Goal: Information Seeking & Learning: Learn about a topic

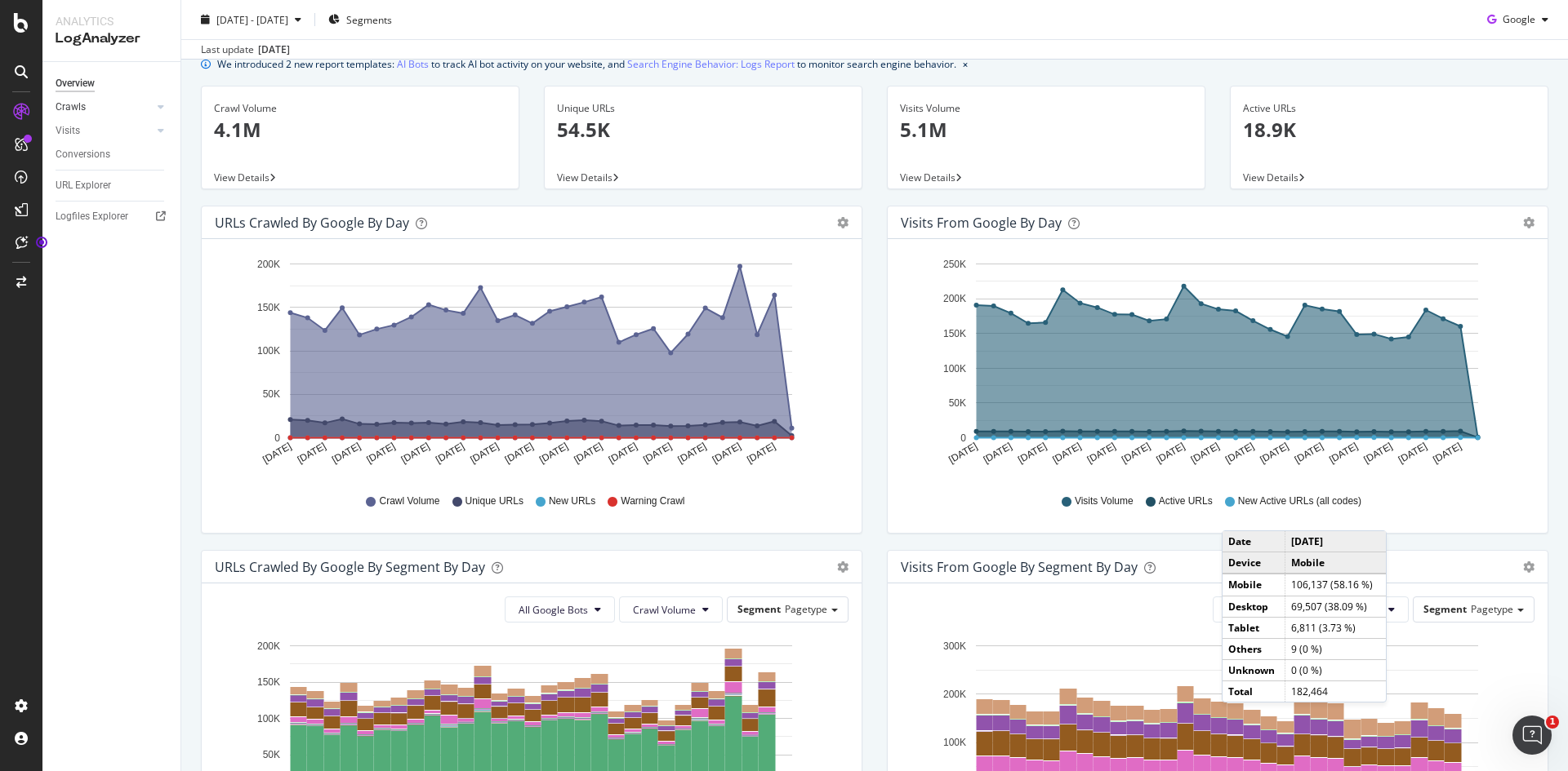
scroll to position [17, 0]
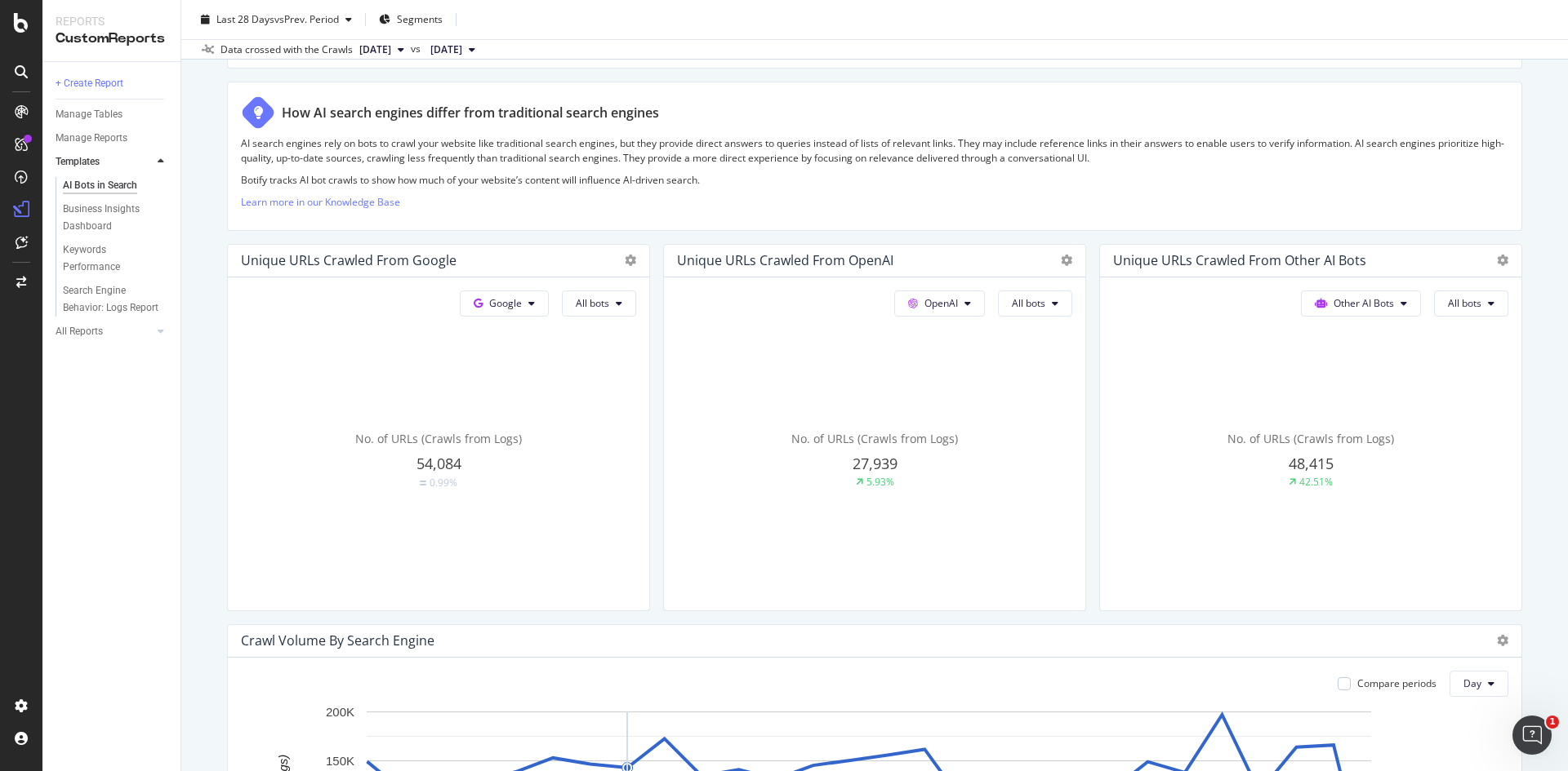
scroll to position [245, 0]
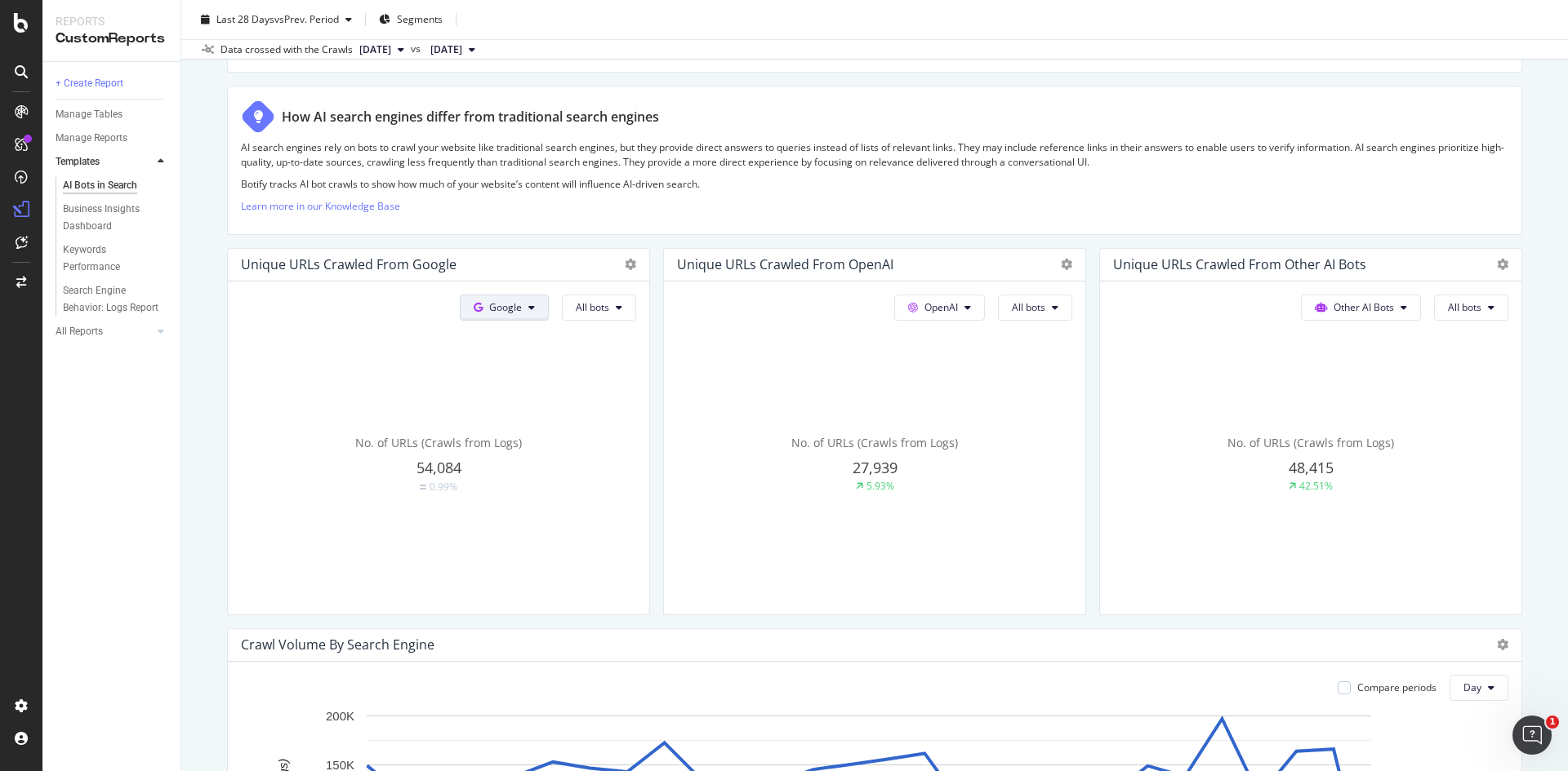
click at [503, 310] on span "Google" at bounding box center [504, 307] width 32 height 14
click at [502, 427] on span "Other AI Bots" at bounding box center [526, 431] width 60 height 15
click at [593, 302] on span "All bots" at bounding box center [593, 307] width 33 height 14
click at [618, 536] on span "Meta-ExternalAgent" at bounding box center [617, 534] width 92 height 15
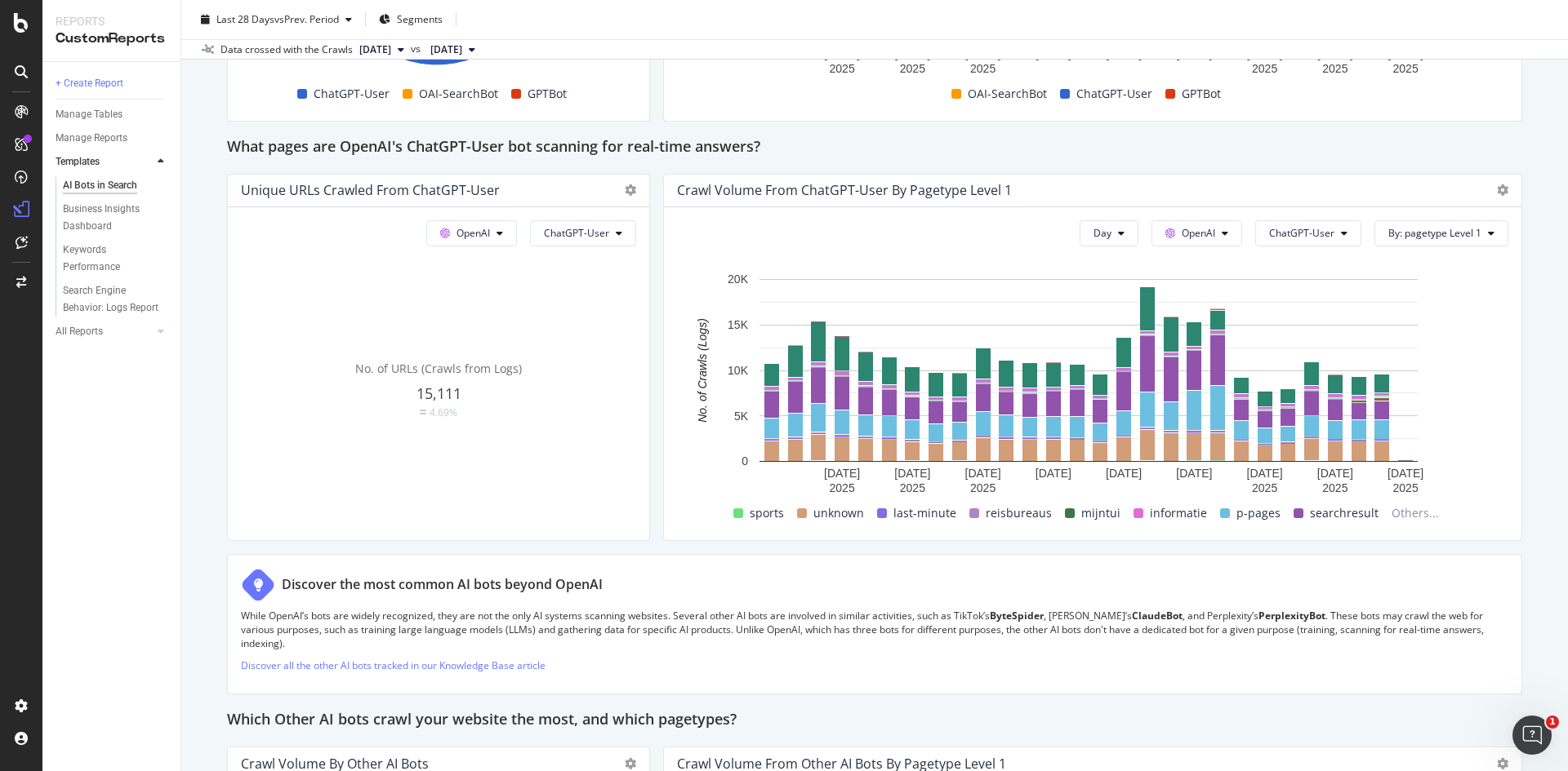
scroll to position [1795, 0]
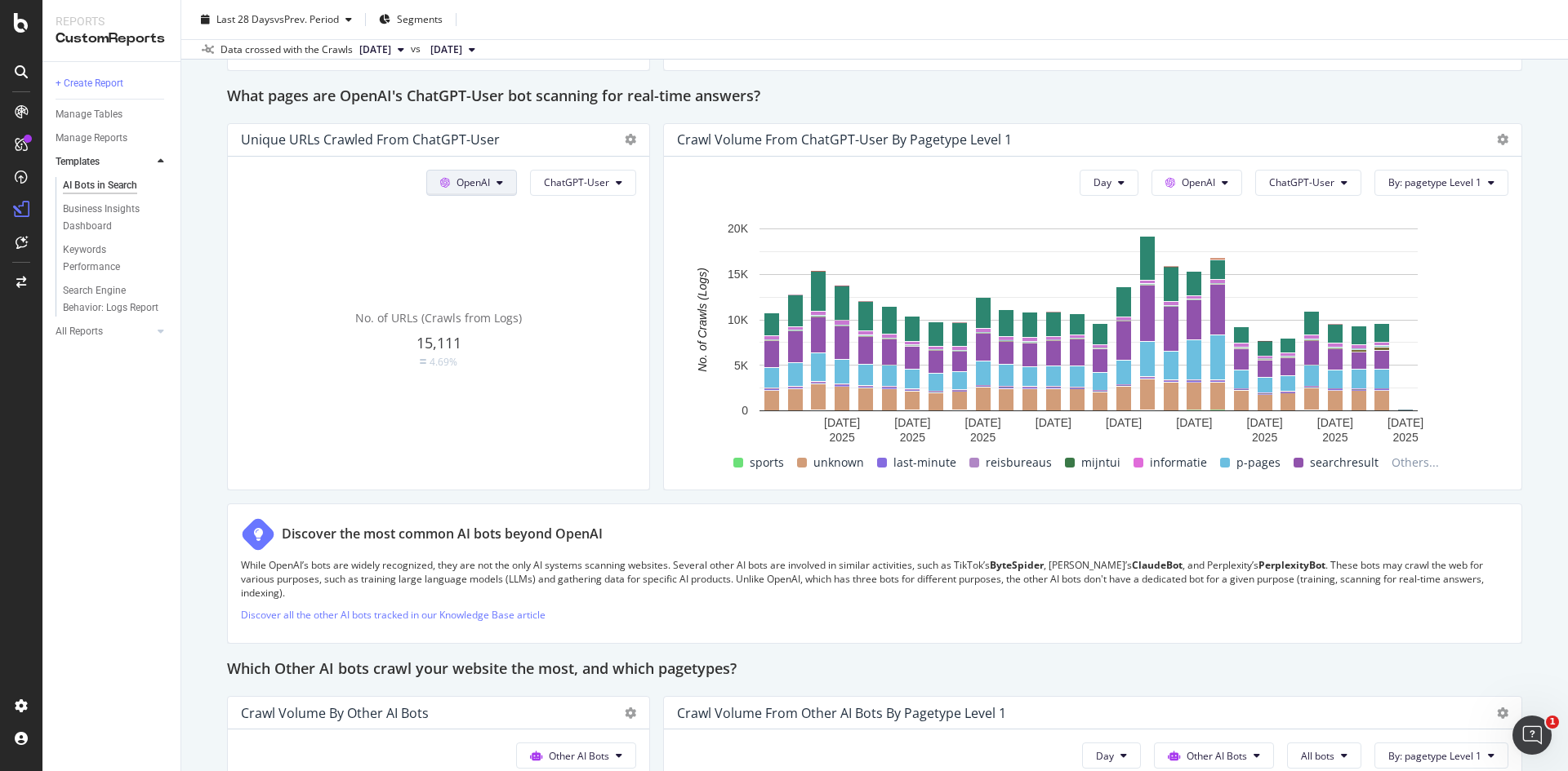
click at [459, 176] on span "OpenAI" at bounding box center [473, 182] width 33 height 14
click at [477, 272] on span "OpenAI" at bounding box center [493, 276] width 60 height 15
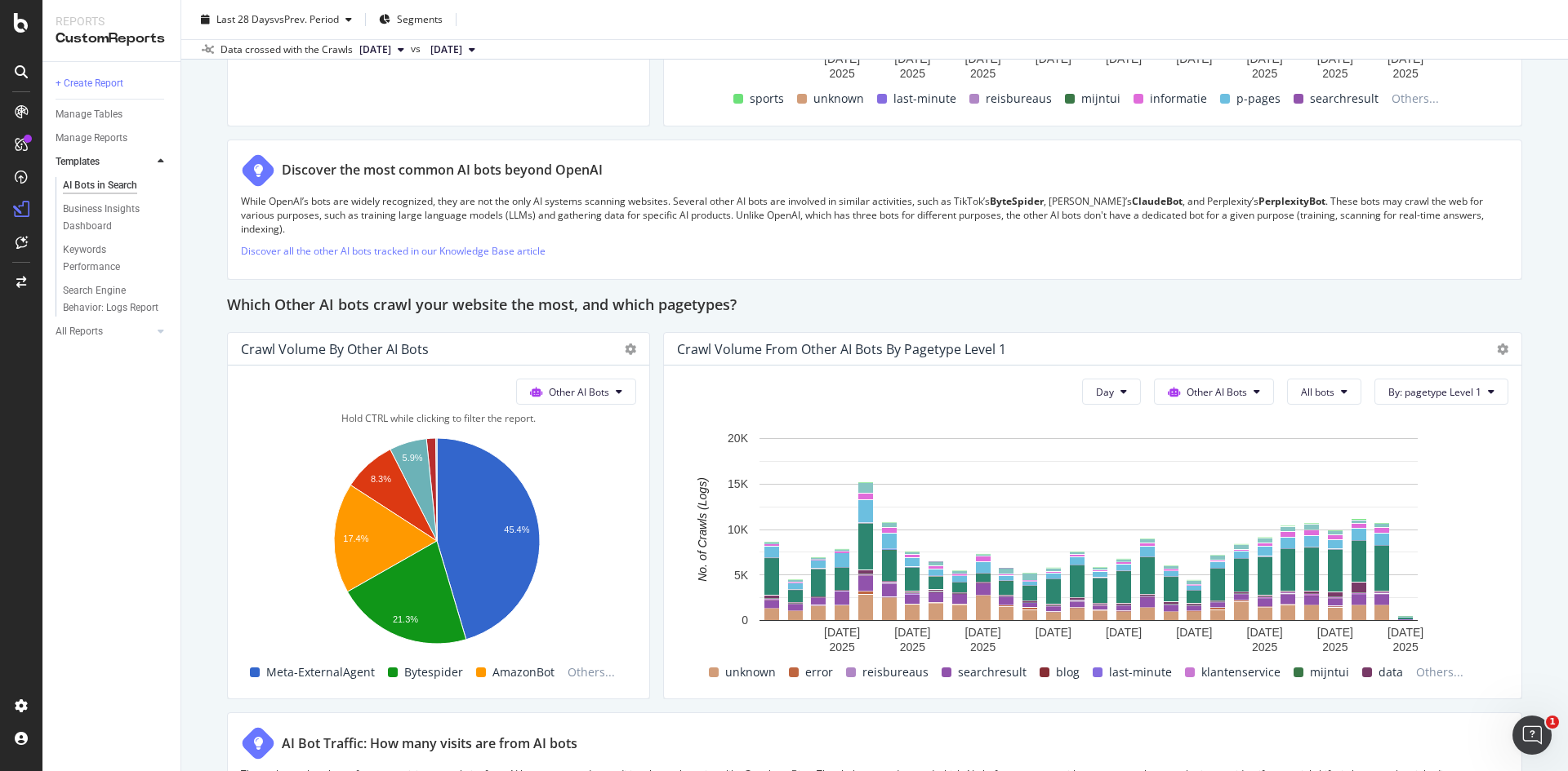
scroll to position [2203, 0]
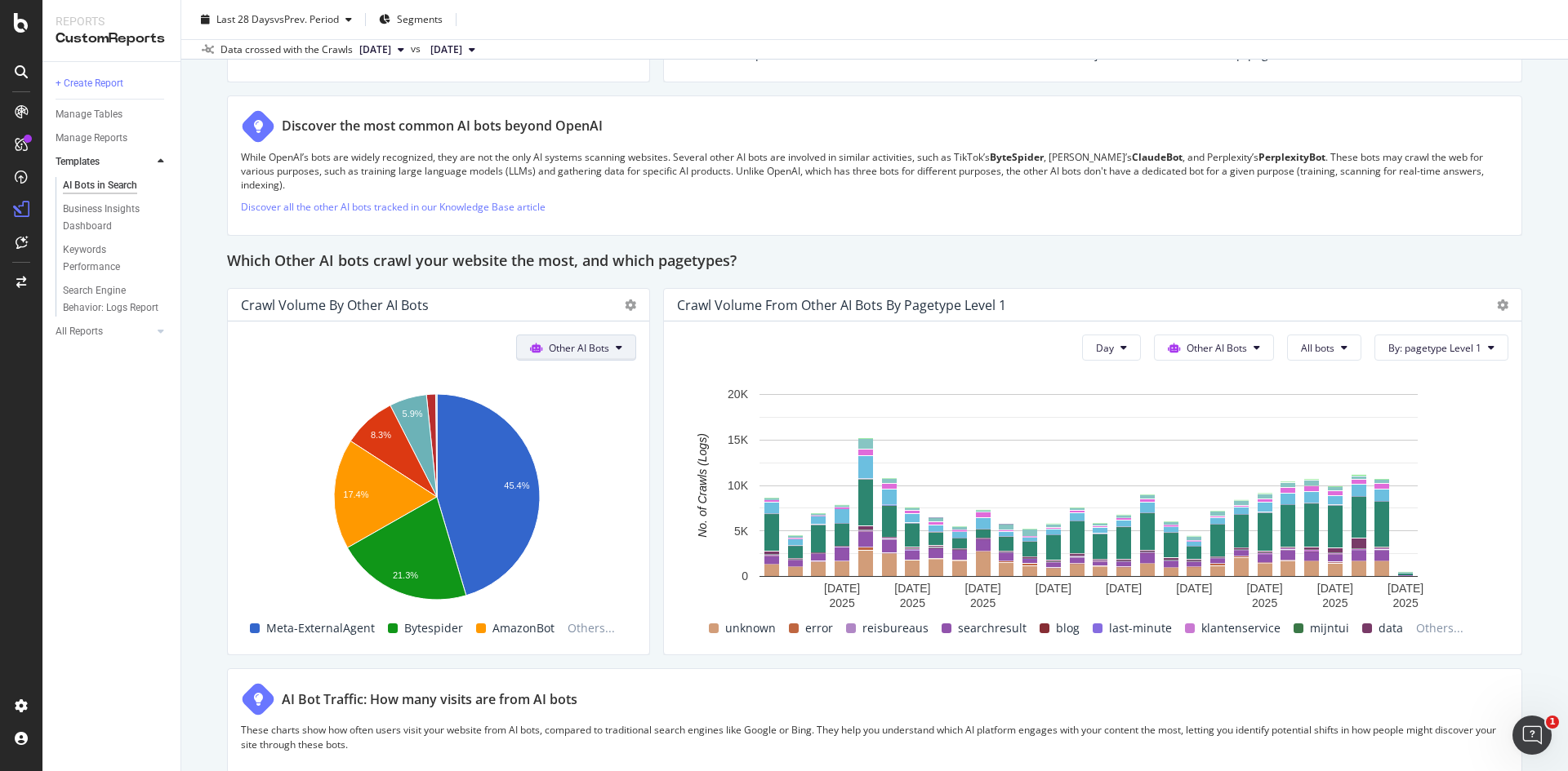
click at [578, 349] on span "Other AI Bots" at bounding box center [579, 348] width 60 height 14
click at [604, 348] on span "Other AI Bots" at bounding box center [579, 348] width 60 height 14
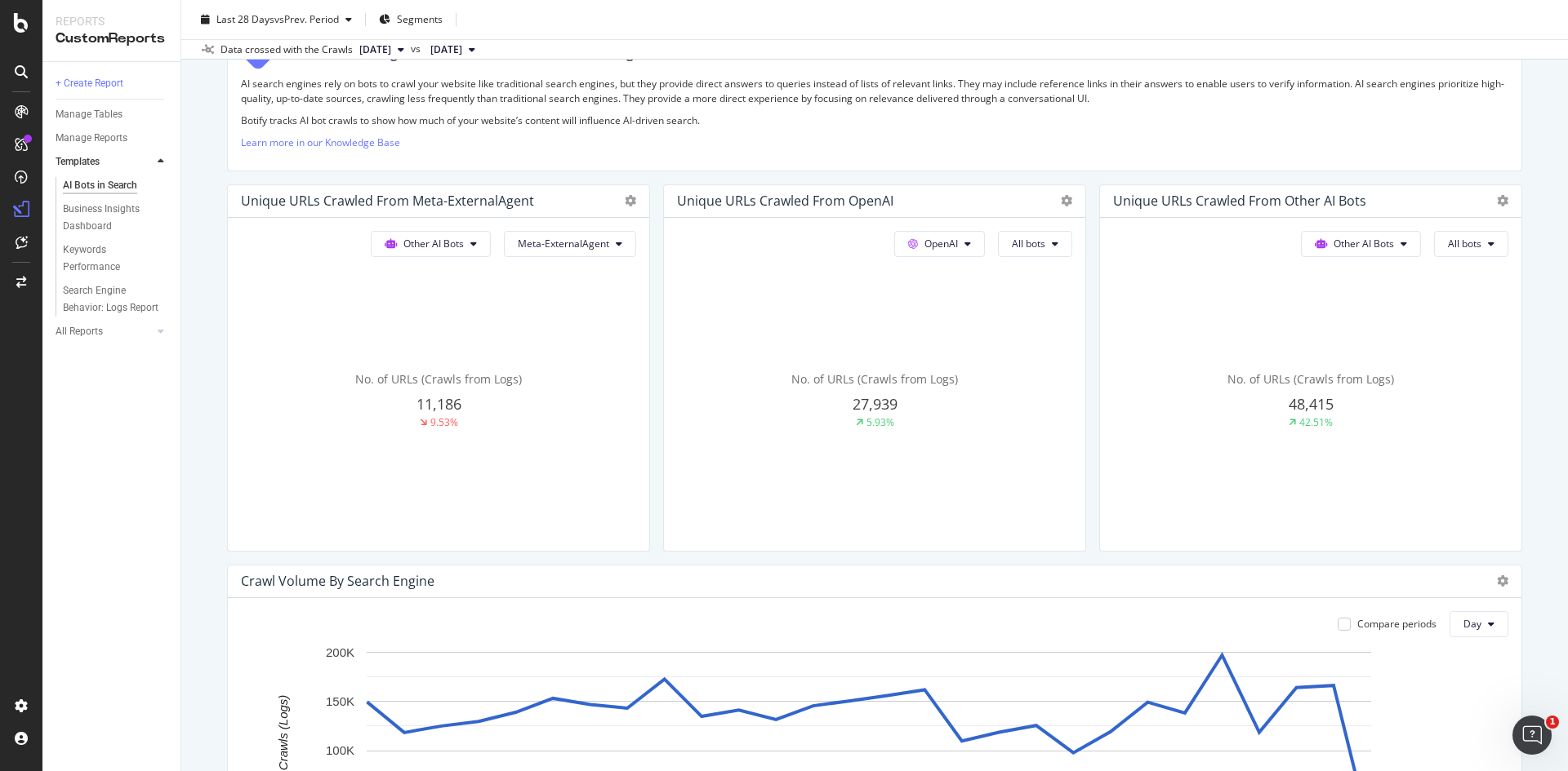
scroll to position [159, 0]
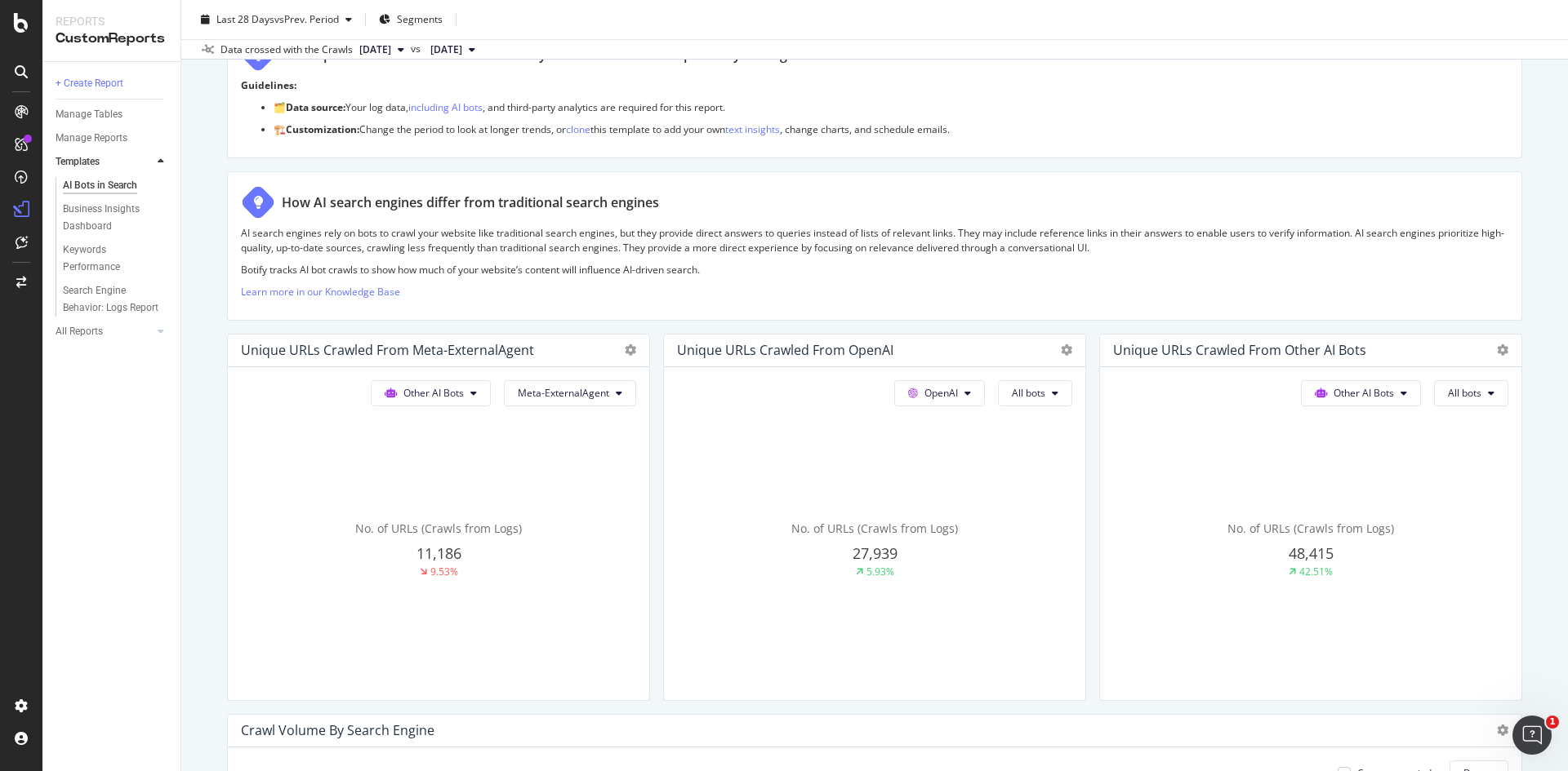
click at [639, 263] on p "Botify tracks AI bot crawls to show how much of your website’s content will inf…" at bounding box center [874, 270] width 1267 height 14
